Goal: Navigation & Orientation: Find specific page/section

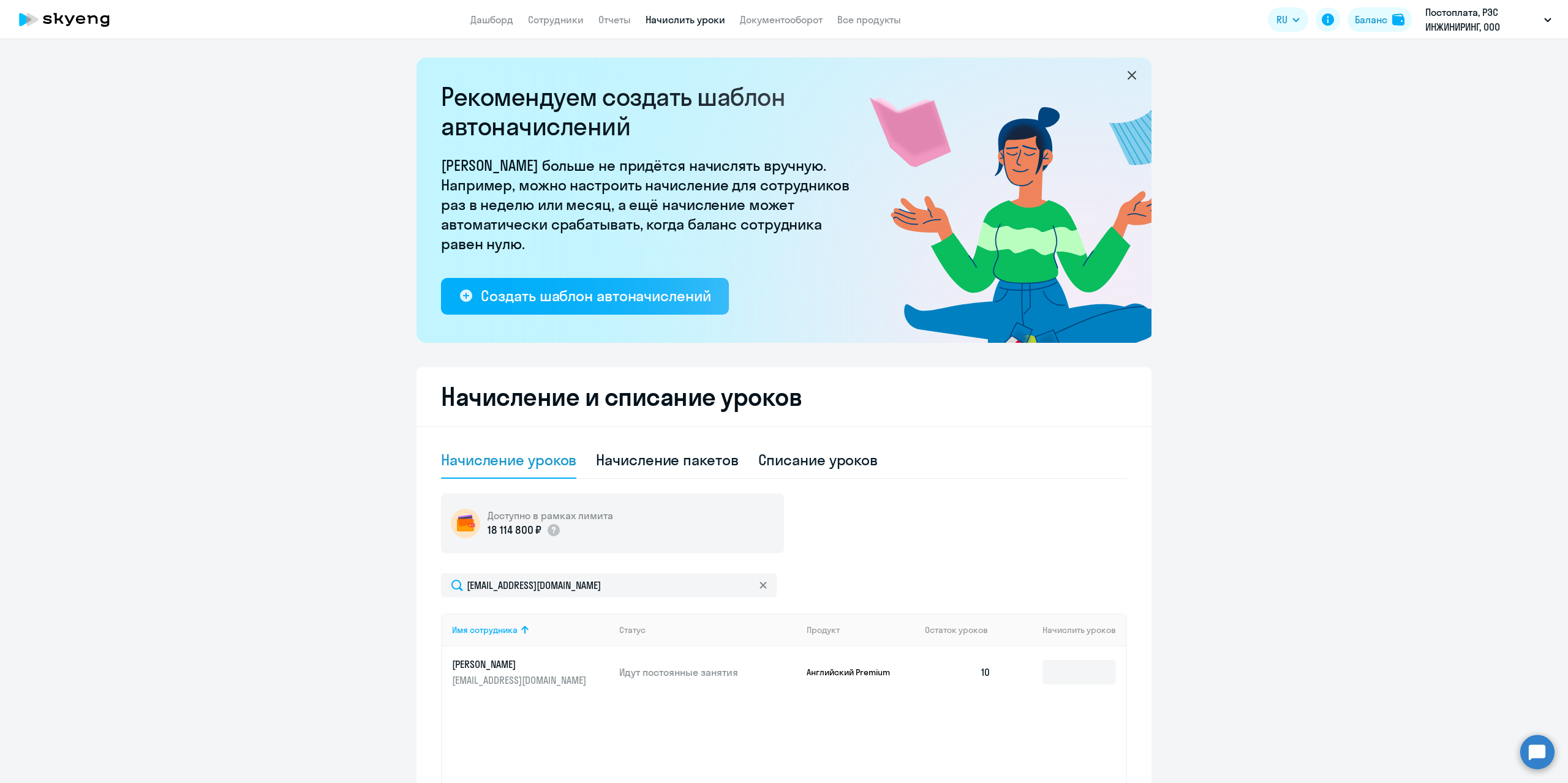
select select "10"
click at [553, 25] on link "Сотрудники" at bounding box center [555, 20] width 56 height 12
select select "30"
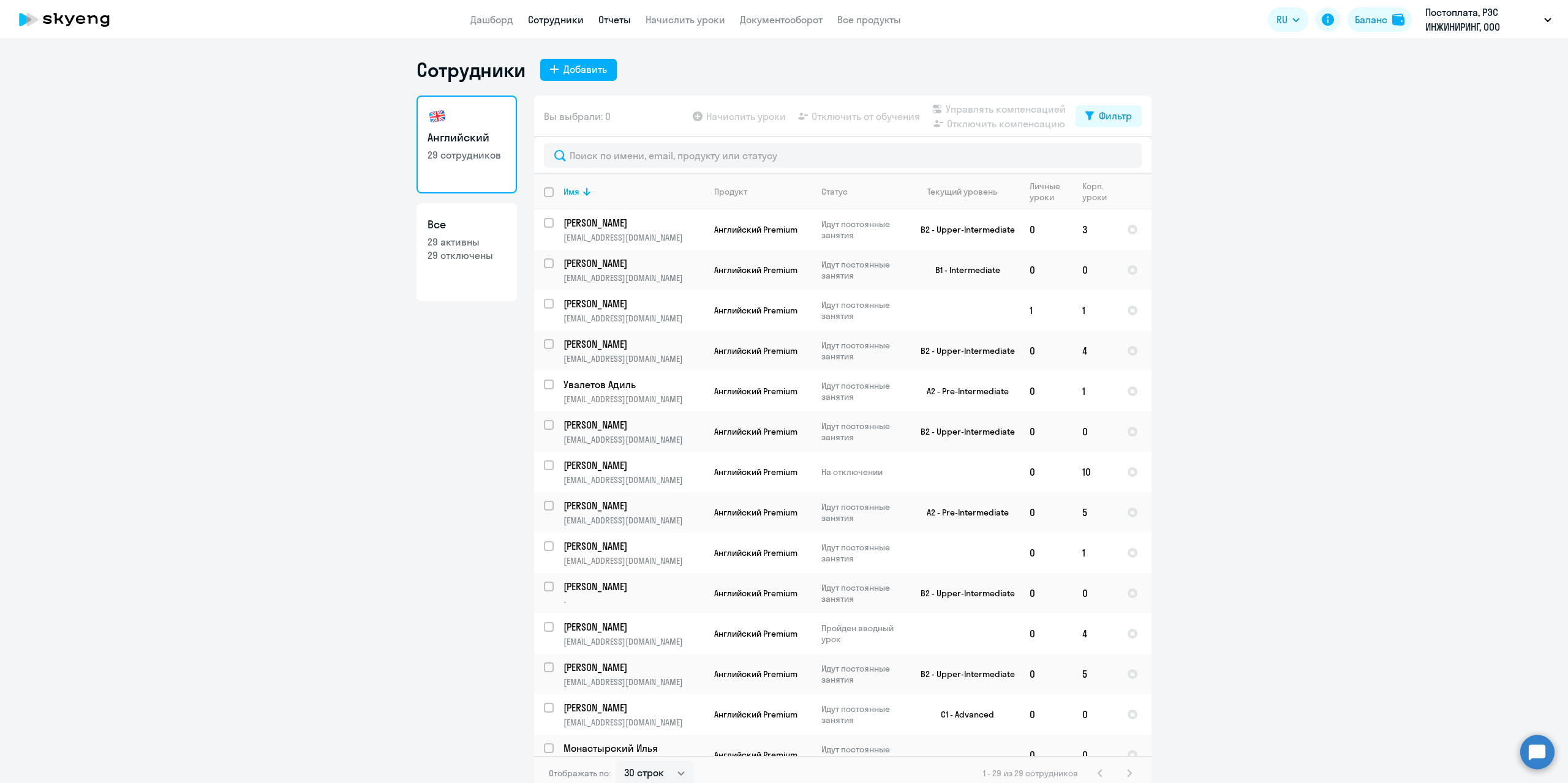
click at [615, 19] on link "Отчеты" at bounding box center [615, 20] width 32 height 12
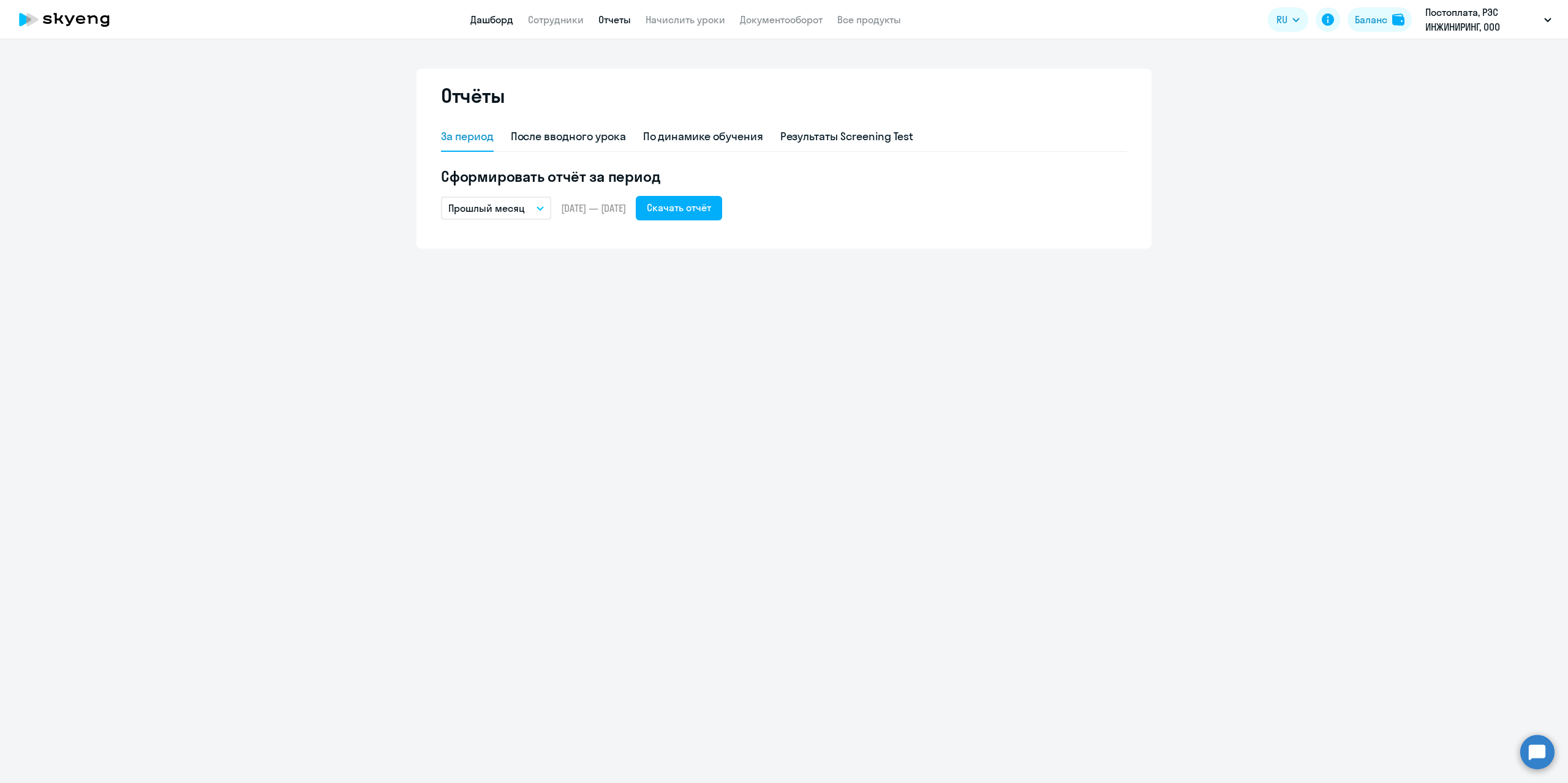
click at [484, 14] on link "Дашборд" at bounding box center [491, 20] width 43 height 12
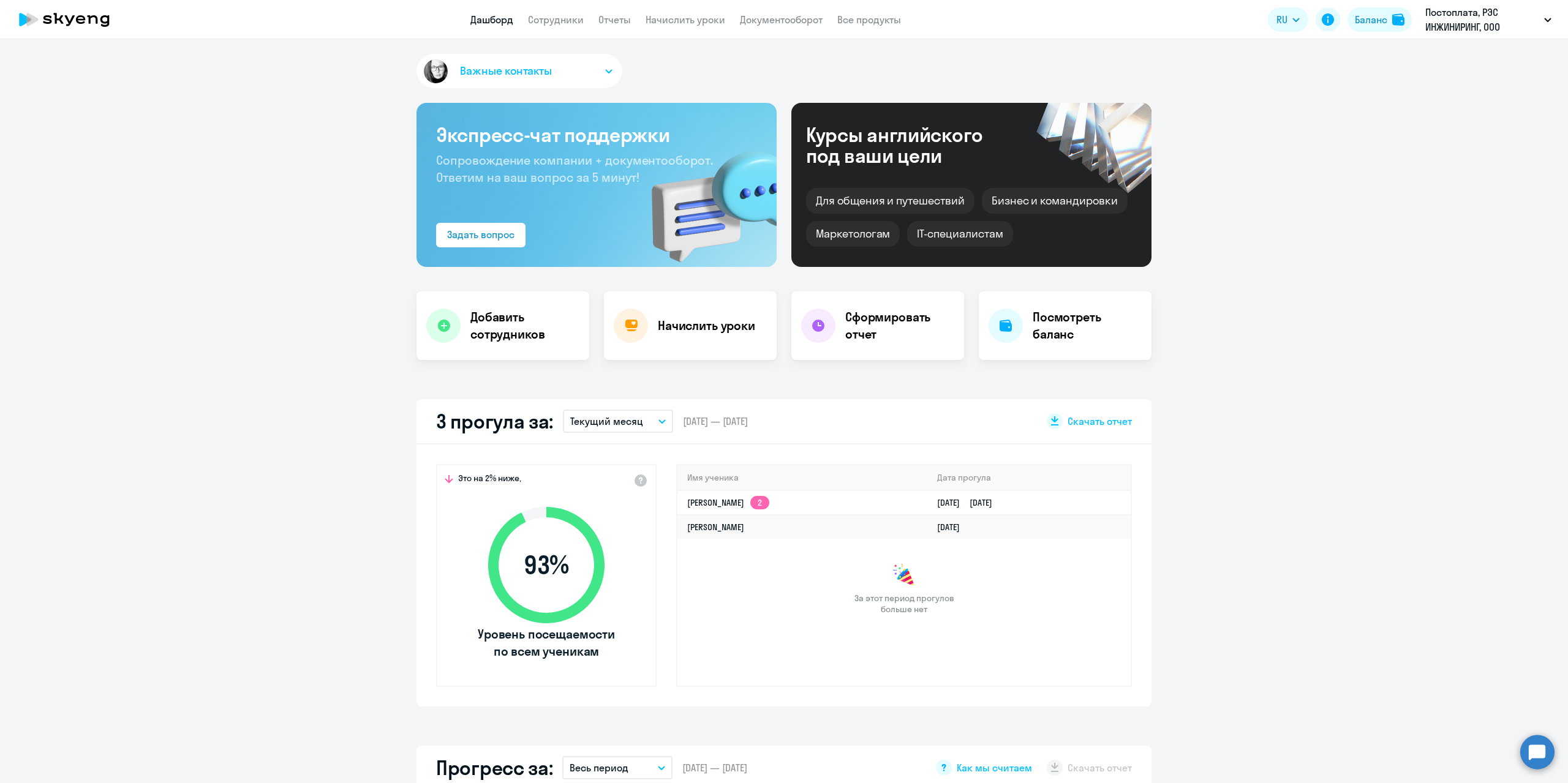
select select "30"
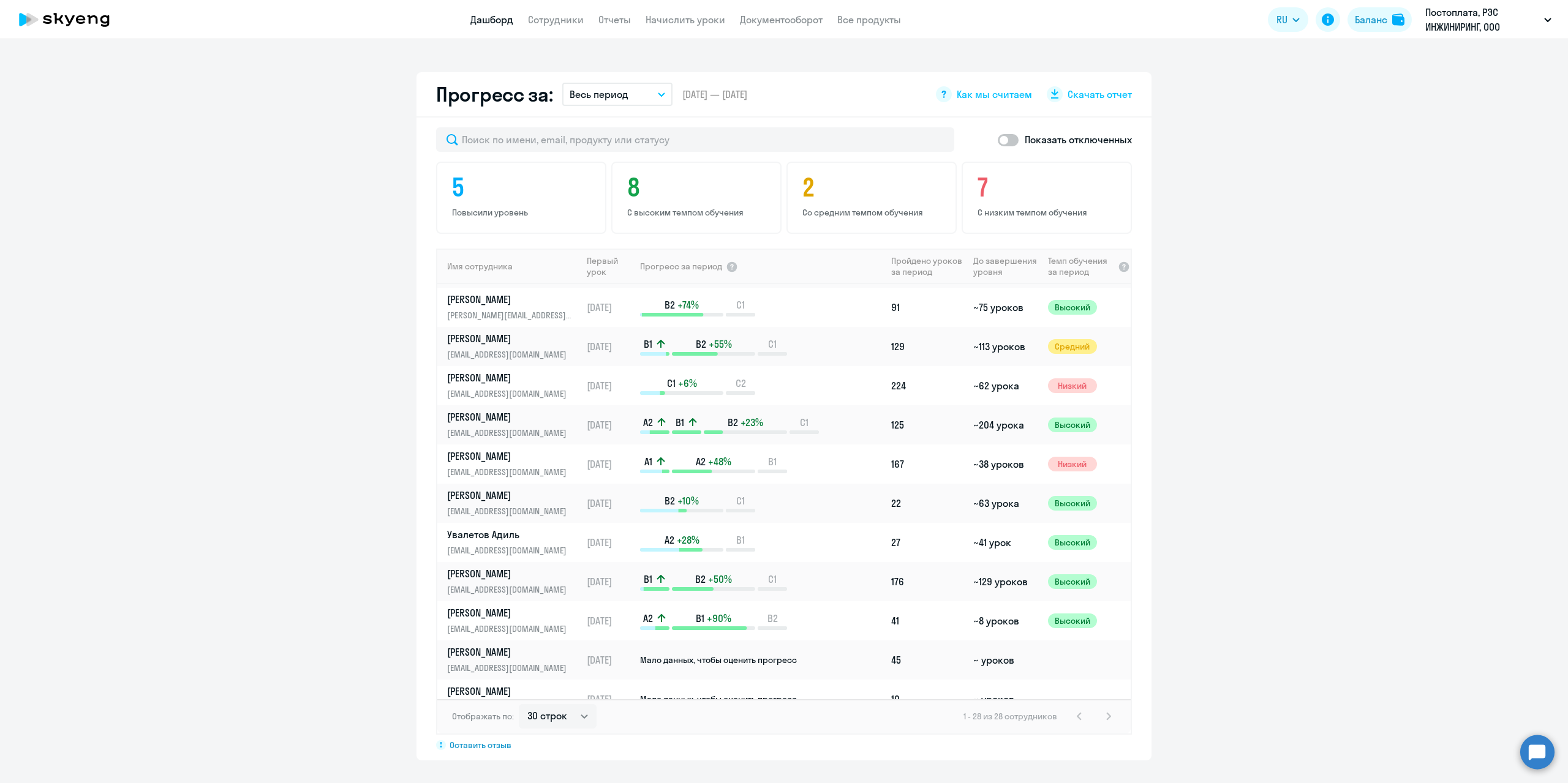
scroll to position [300, 0]
